Goal: Task Accomplishment & Management: Use online tool/utility

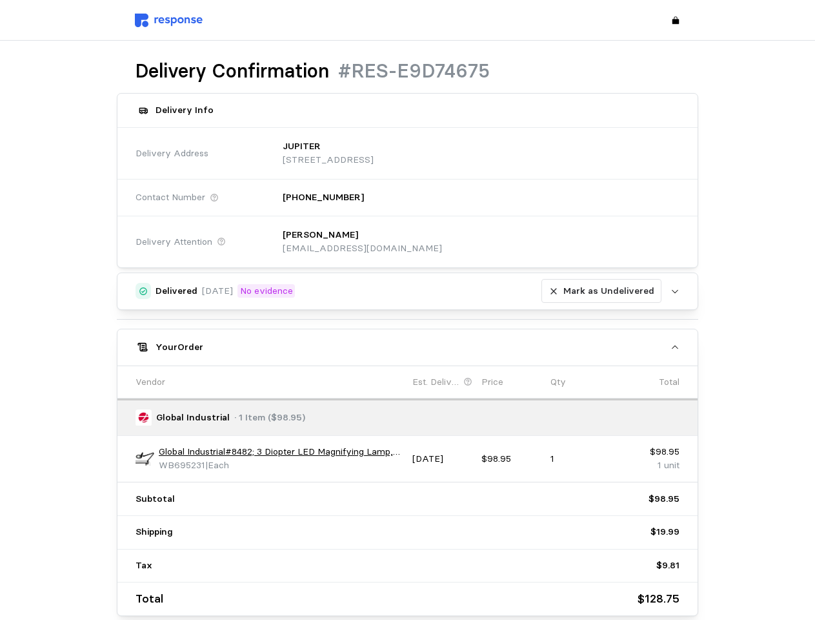
click at [407, 310] on div "Delivered [DATE] No evidence [PERSON_NAME] as Undelivered Upload [PERSON_NAME] …" at bounding box center [408, 443] width 582 height 343
click at [374, 153] on p "[STREET_ADDRESS]" at bounding box center [328, 160] width 91 height 14
click at [476, 241] on div "[PERSON_NAME] [EMAIL_ADDRESS][DOMAIN_NAME]" at bounding box center [477, 242] width 406 height 46
click at [408, 291] on div "Delivered [DATE] No evidence [PERSON_NAME] as Undelivered" at bounding box center [409, 291] width 506 height 25
click at [604, 291] on p "Mark as Undelivered" at bounding box center [608, 291] width 91 height 14
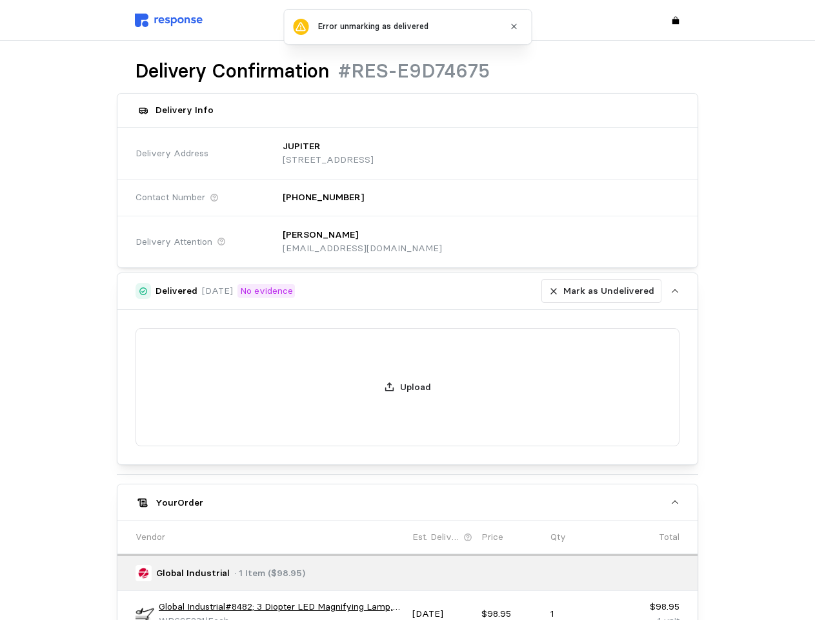
click at [408, 347] on div "Delivered [DATE] No evidence [PERSON_NAME] as Undelivered Upload [PERSON_NAME] …" at bounding box center [408, 521] width 582 height 499
click at [145, 458] on div "Upload" at bounding box center [407, 387] width 581 height 155
click at [281, 452] on div "Upload" at bounding box center [407, 387] width 581 height 155
